Goal: Task Accomplishment & Management: Complete application form

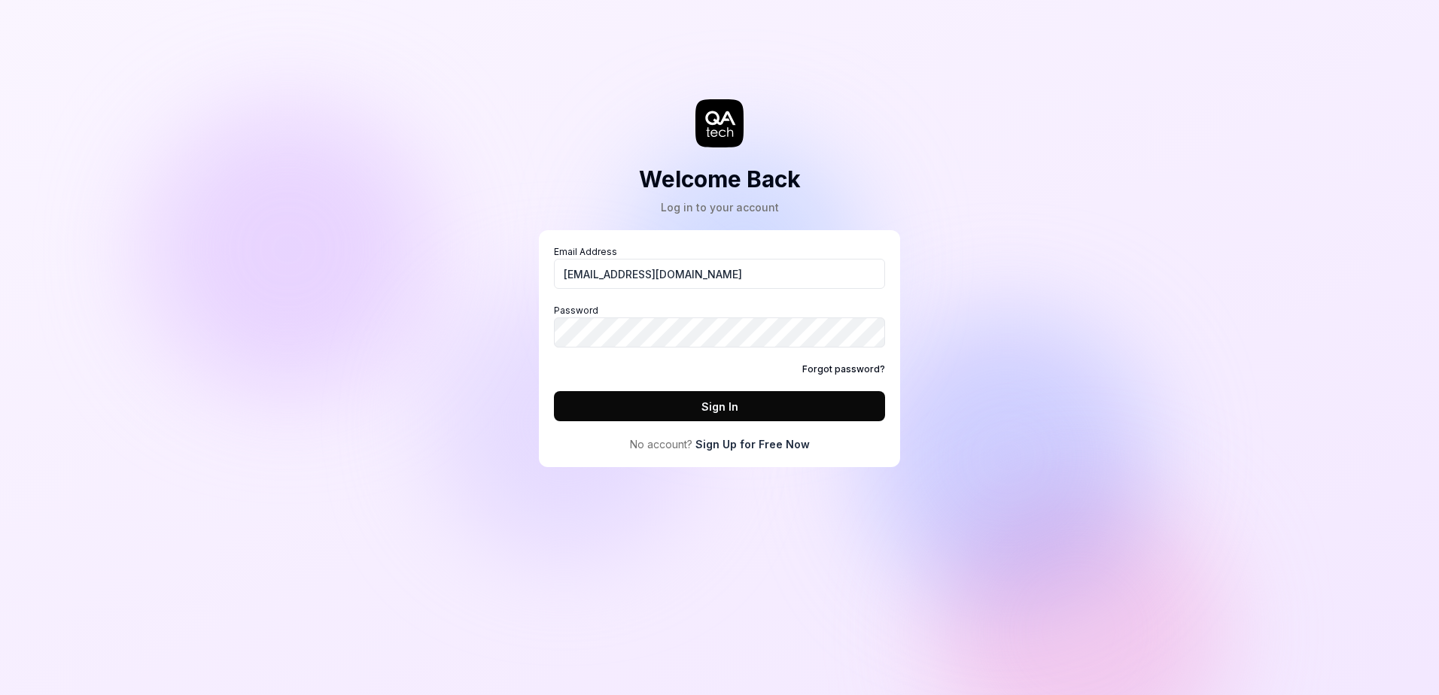
click at [735, 443] on link "Sign Up for Free Now" at bounding box center [752, 445] width 114 height 16
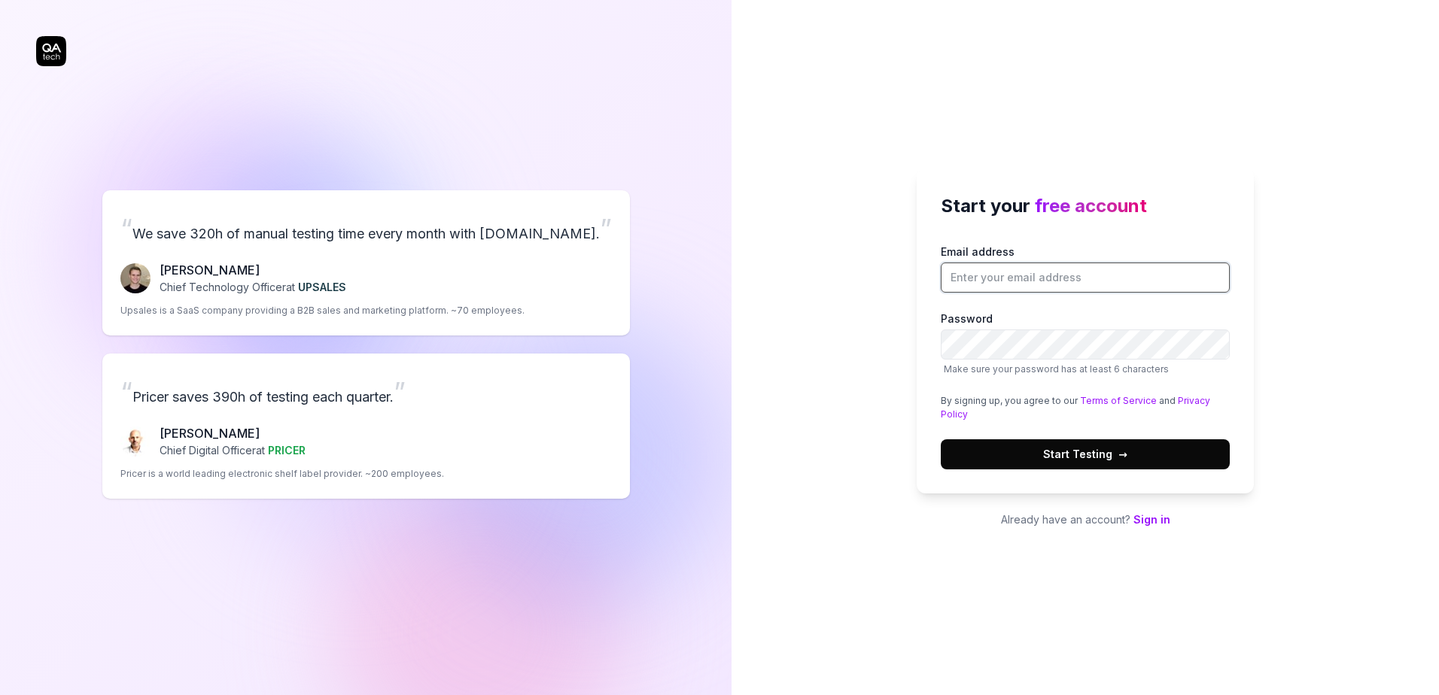
click at [992, 280] on input "Email address" at bounding box center [1085, 278] width 289 height 30
type input "mbilimoria@cegid.com"
click at [1081, 451] on span "Start Testing →" at bounding box center [1085, 454] width 84 height 16
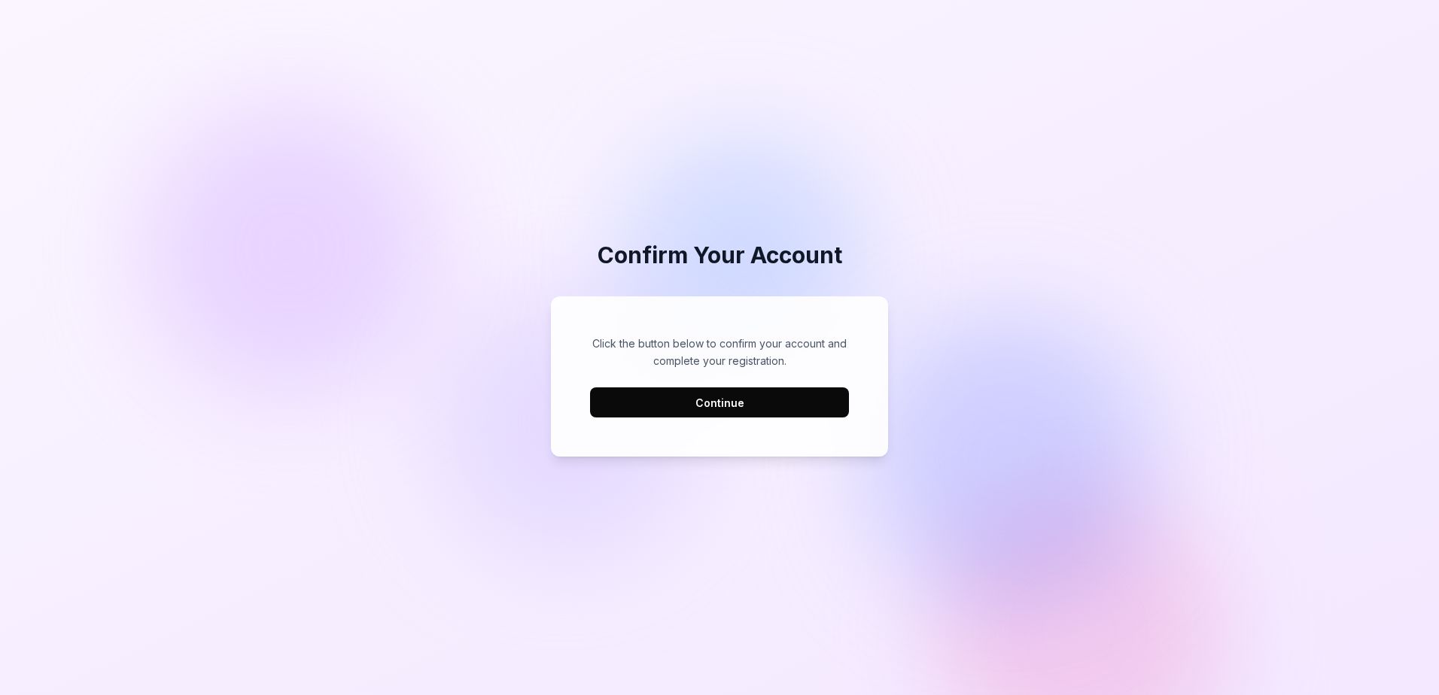
click at [727, 408] on button "Continue" at bounding box center [719, 403] width 259 height 30
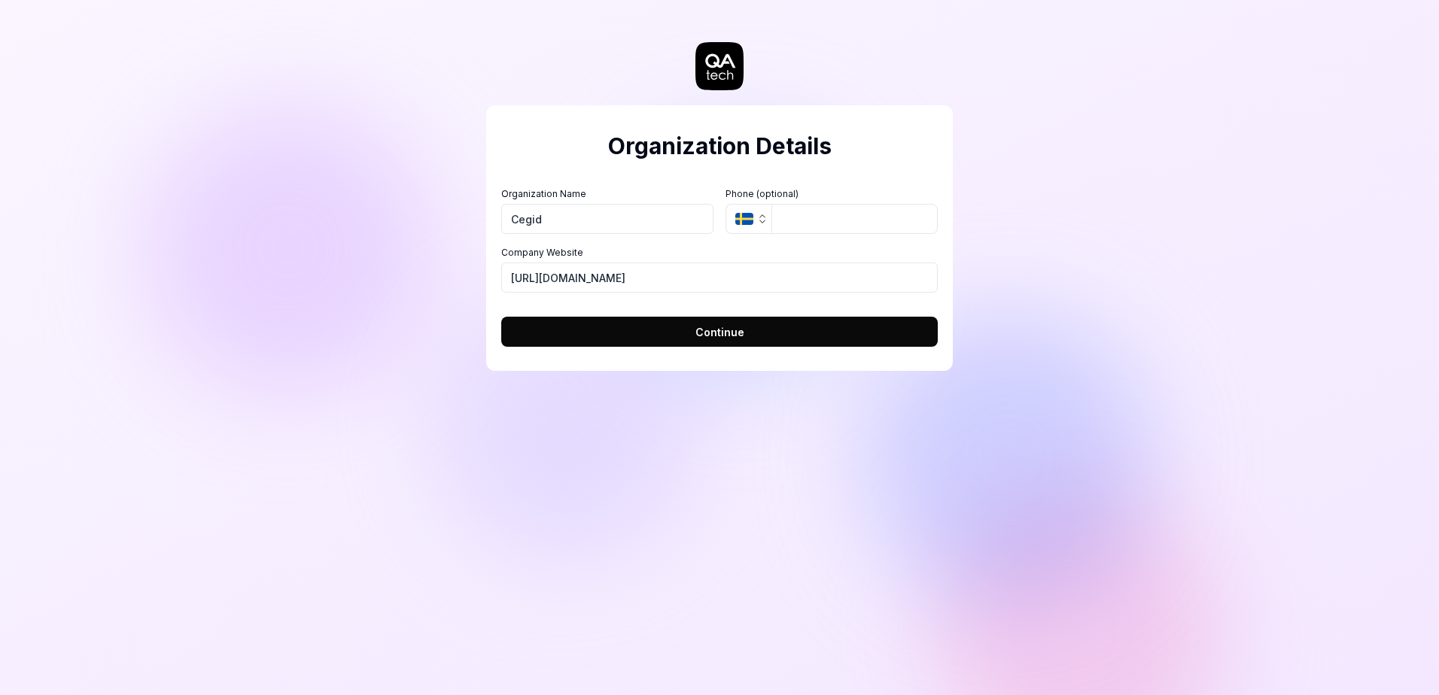
type input "Cegid"
click at [729, 337] on span "Continue" at bounding box center [719, 332] width 49 height 16
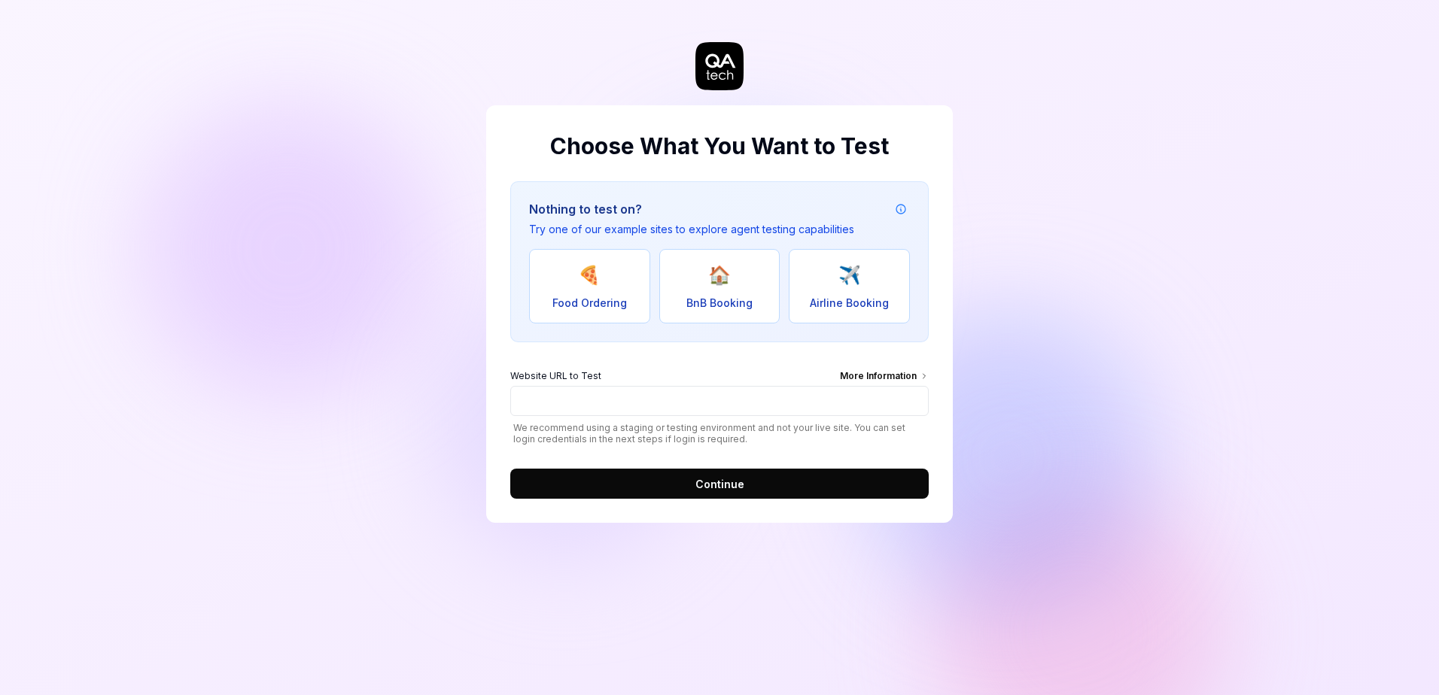
click at [875, 374] on div "More Information" at bounding box center [884, 378] width 89 height 17
click at [875, 386] on input "Website URL to Test More Information" at bounding box center [719, 401] width 418 height 30
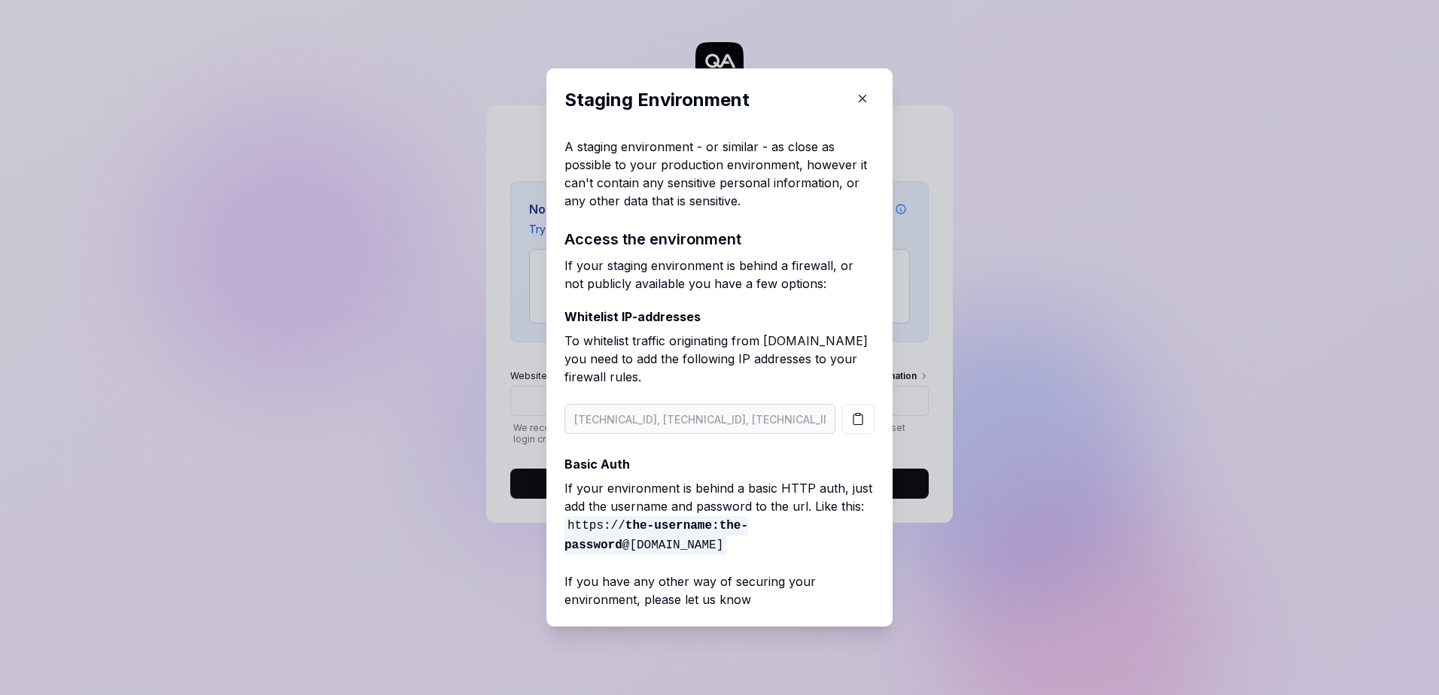
click at [863, 97] on icon "button" at bounding box center [863, 99] width 14 height 14
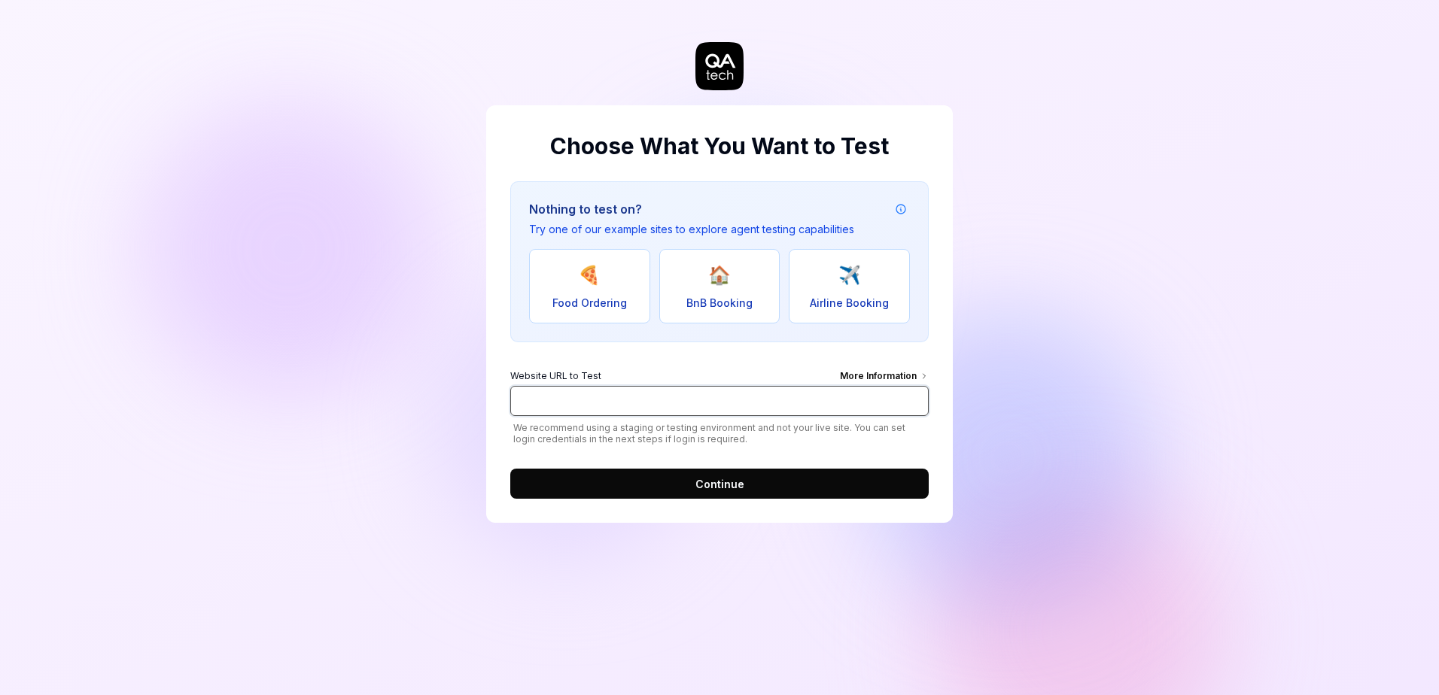
click at [628, 396] on input "Website URL to Test More Information" at bounding box center [719, 401] width 418 height 30
click at [1221, 360] on div "Choose What You Want to Test Nothing to test on? Try one of our example sites t…" at bounding box center [719, 347] width 1439 height 695
